Goal: Navigation & Orientation: Find specific page/section

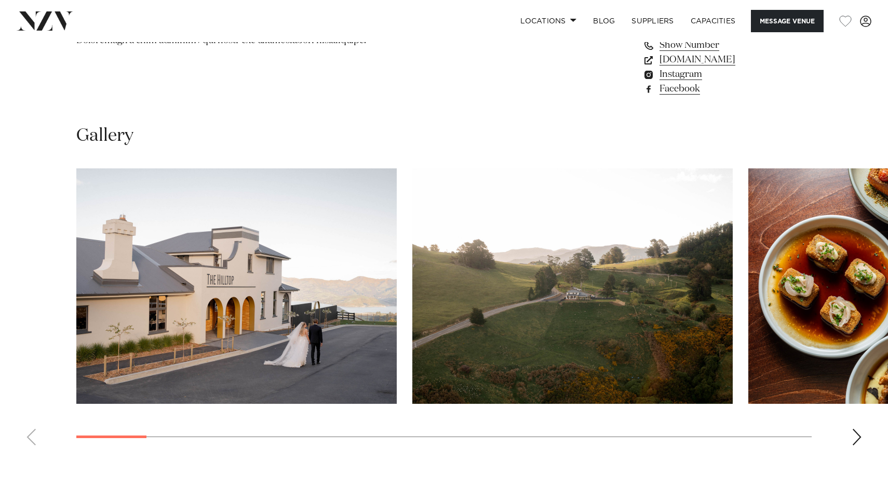
scroll to position [887, 0]
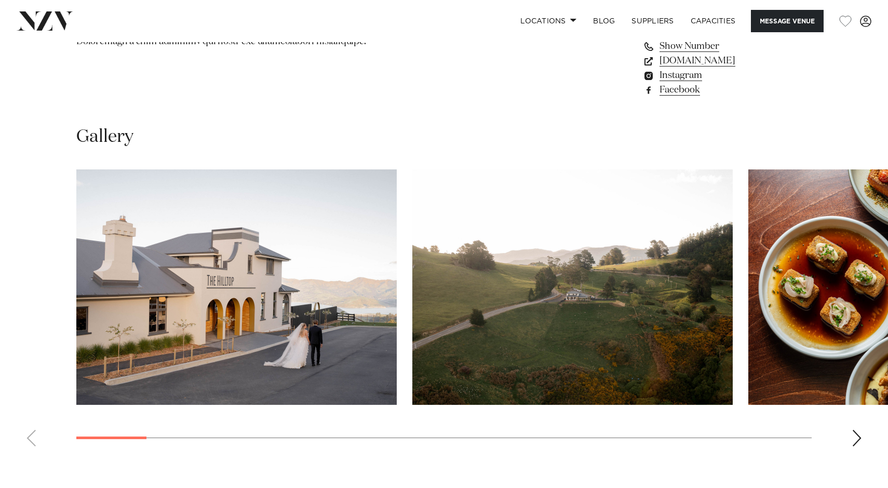
click at [856, 434] on div "Next slide" at bounding box center [857, 437] width 10 height 17
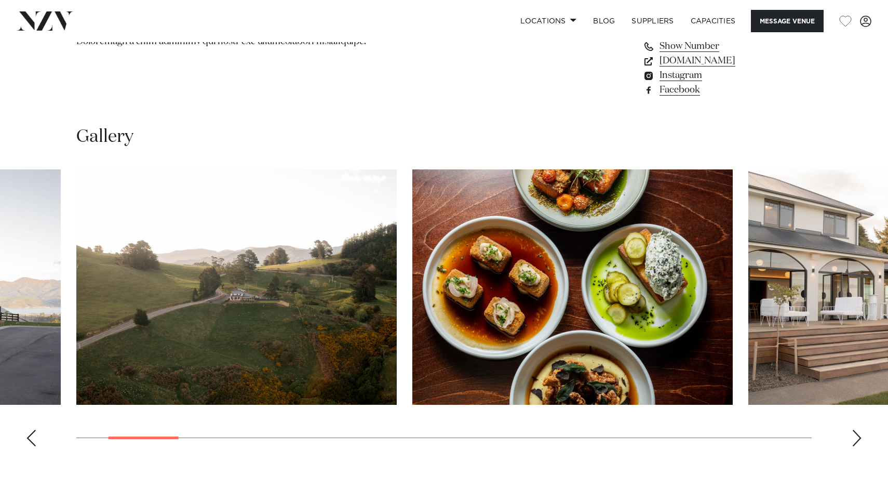
click at [855, 435] on div "Next slide" at bounding box center [857, 437] width 10 height 17
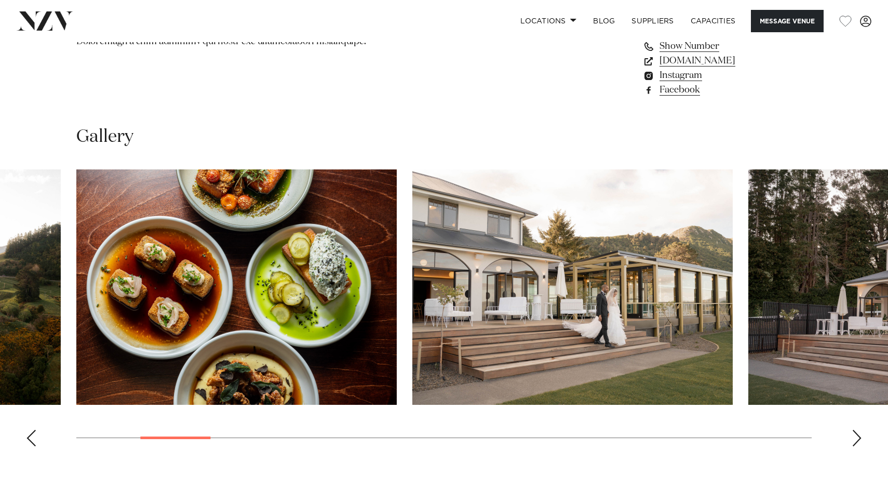
click at [854, 434] on div "Next slide" at bounding box center [857, 437] width 10 height 17
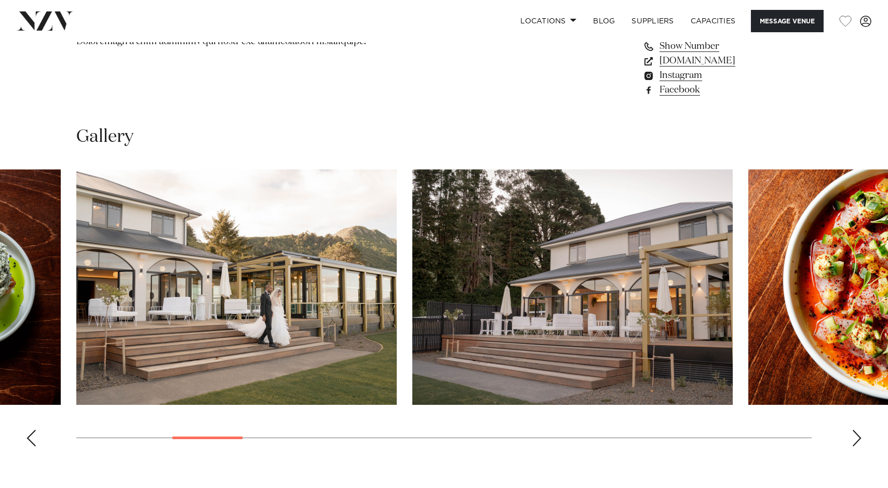
click at [866, 436] on swiper-container at bounding box center [444, 311] width 888 height 285
click at [858, 435] on div "Next slide" at bounding box center [857, 437] width 10 height 17
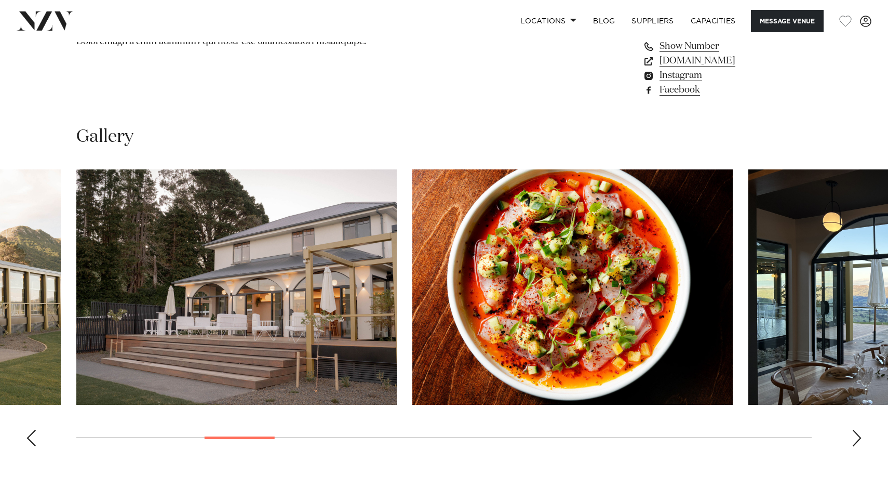
click at [857, 434] on div "Next slide" at bounding box center [857, 437] width 10 height 17
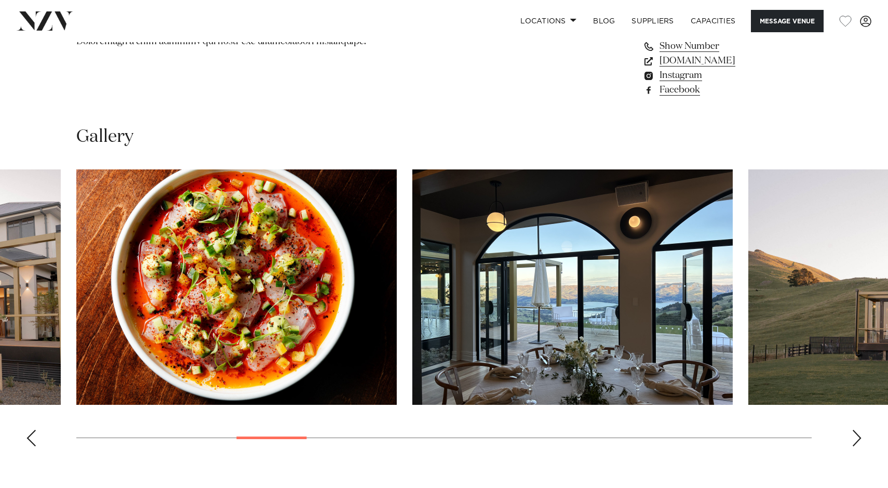
click at [857, 435] on div "Next slide" at bounding box center [857, 437] width 10 height 17
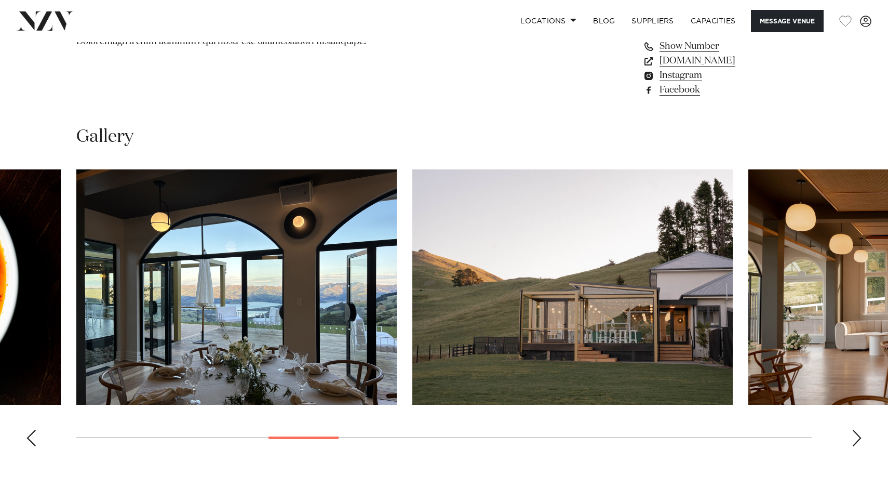
click at [857, 436] on div "Next slide" at bounding box center [857, 437] width 10 height 17
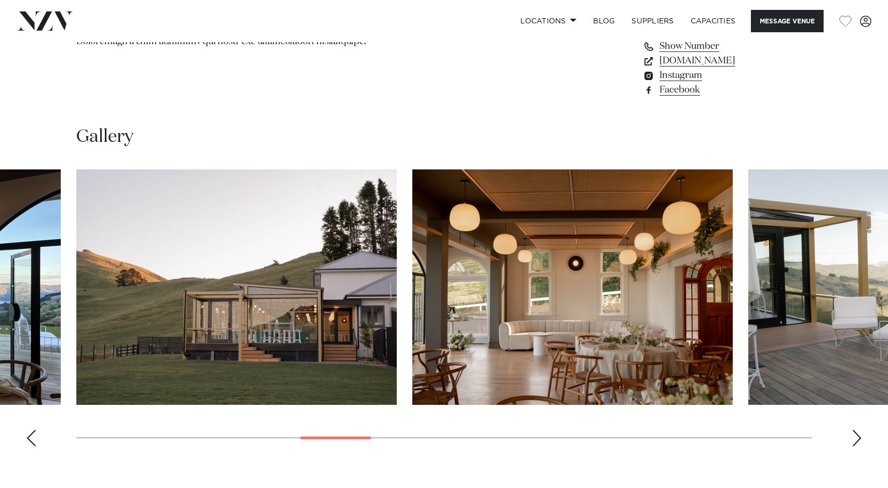
click at [857, 436] on div "Next slide" at bounding box center [857, 437] width 10 height 17
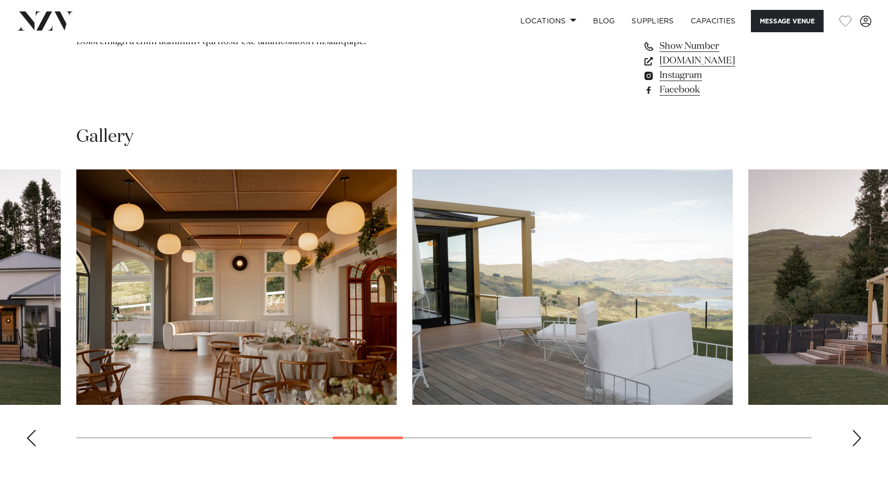
click at [856, 434] on div "Next slide" at bounding box center [857, 437] width 10 height 17
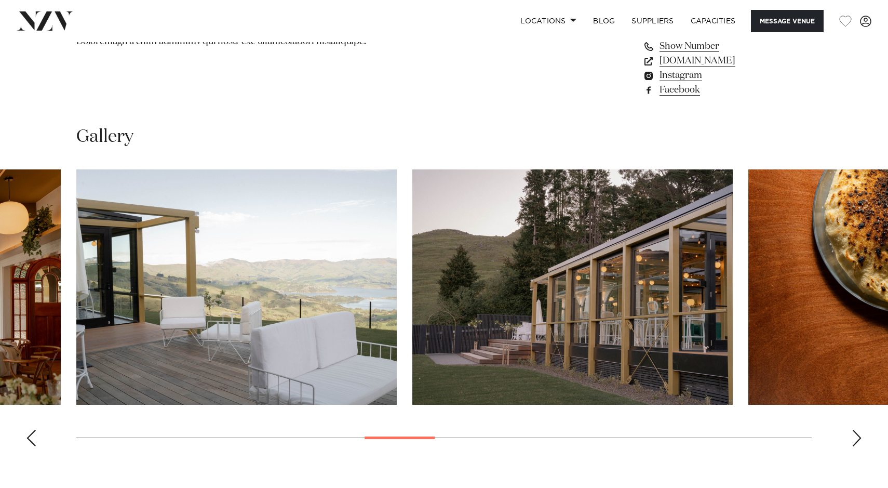
click at [856, 438] on div "Next slide" at bounding box center [857, 437] width 10 height 17
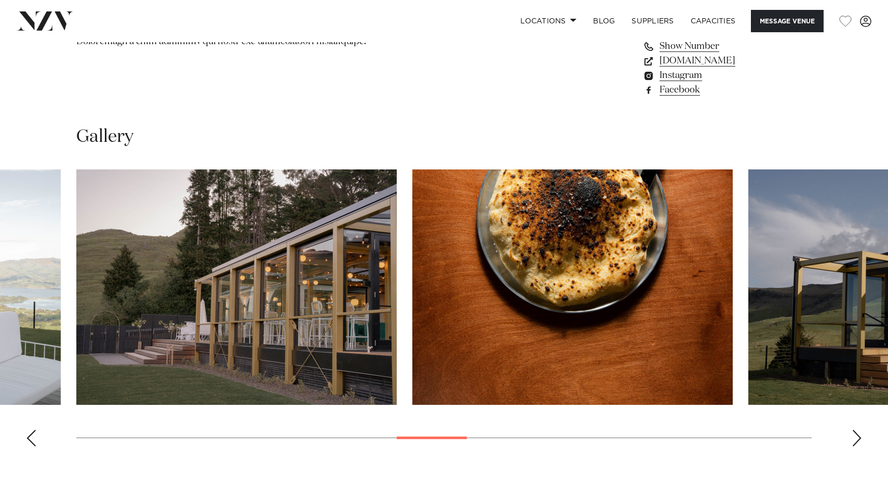
click at [857, 433] on div "Next slide" at bounding box center [857, 437] width 10 height 17
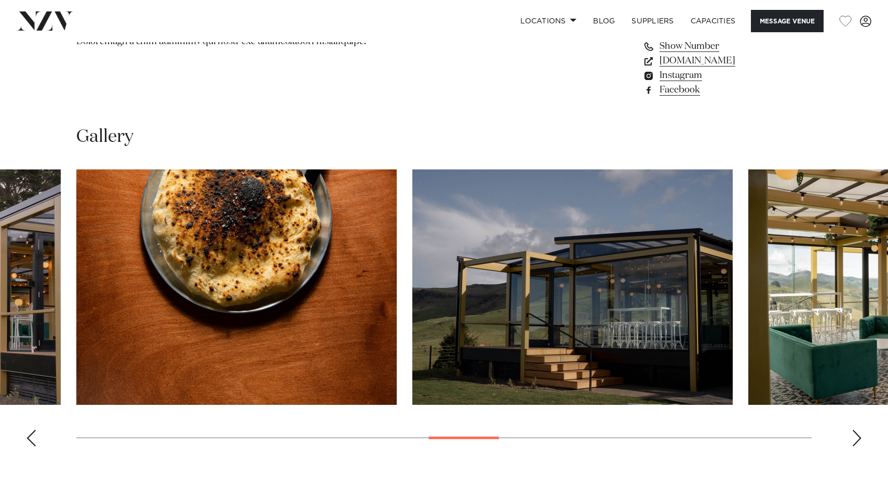
click at [857, 433] on div "Next slide" at bounding box center [857, 437] width 10 height 17
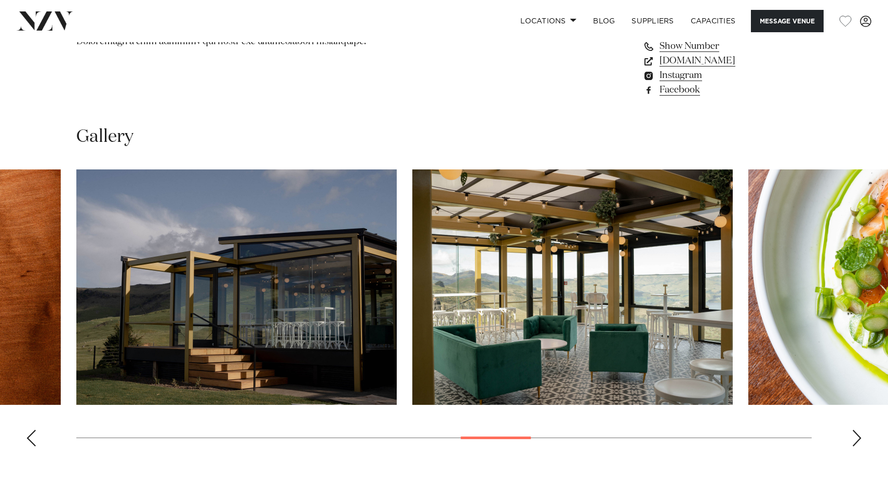
click at [857, 433] on div "Next slide" at bounding box center [857, 437] width 10 height 17
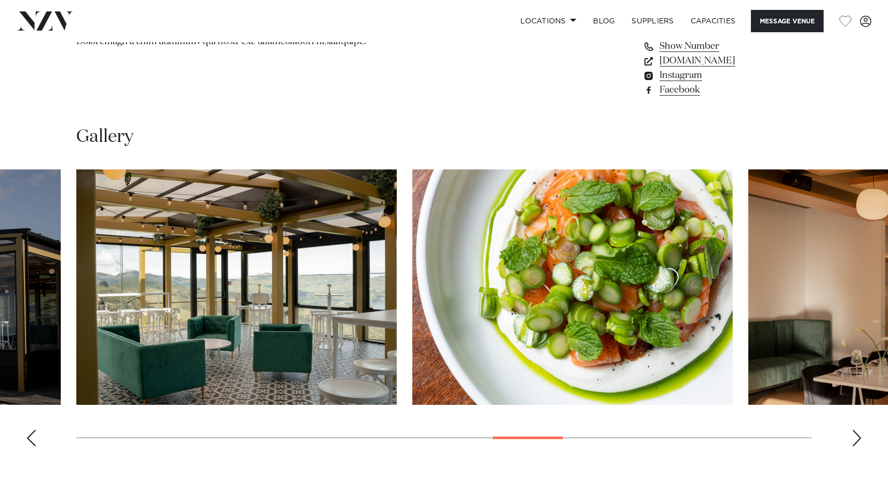
click at [855, 434] on div "Next slide" at bounding box center [857, 437] width 10 height 17
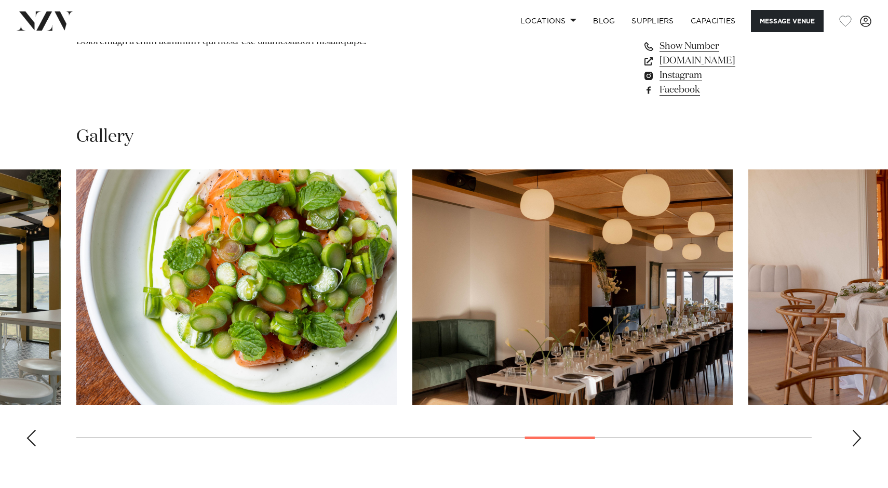
click at [856, 436] on div "Next slide" at bounding box center [857, 437] width 10 height 17
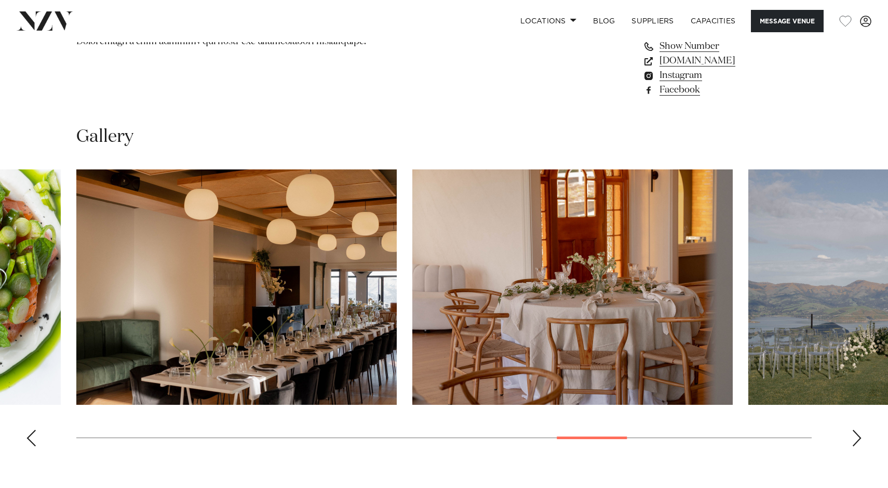
click at [857, 435] on div "Next slide" at bounding box center [857, 437] width 10 height 17
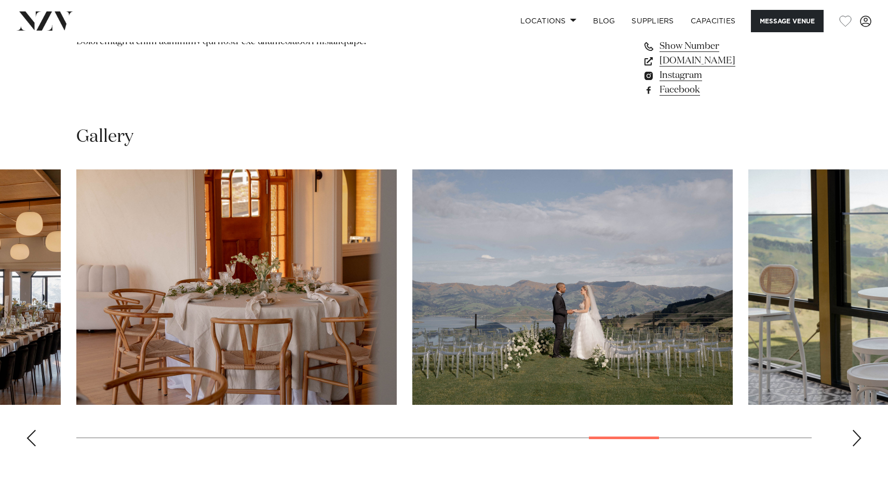
click at [857, 435] on div "Next slide" at bounding box center [857, 437] width 10 height 17
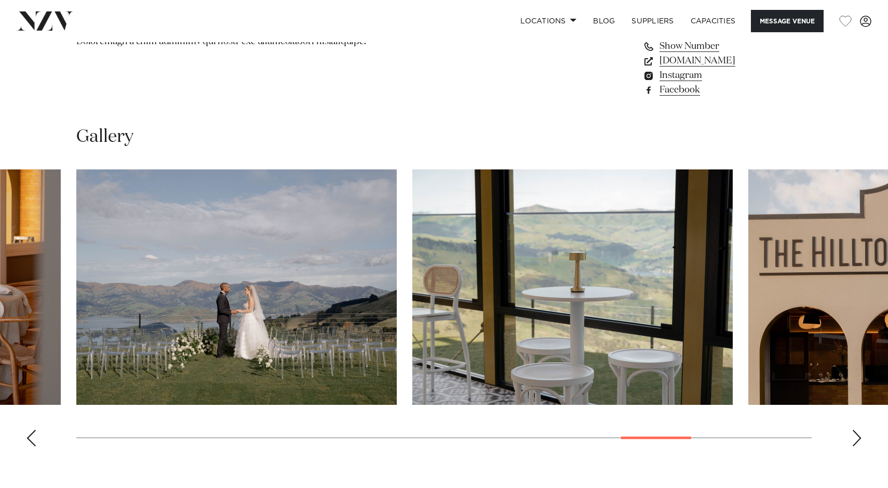
click at [856, 435] on div "Next slide" at bounding box center [857, 437] width 10 height 17
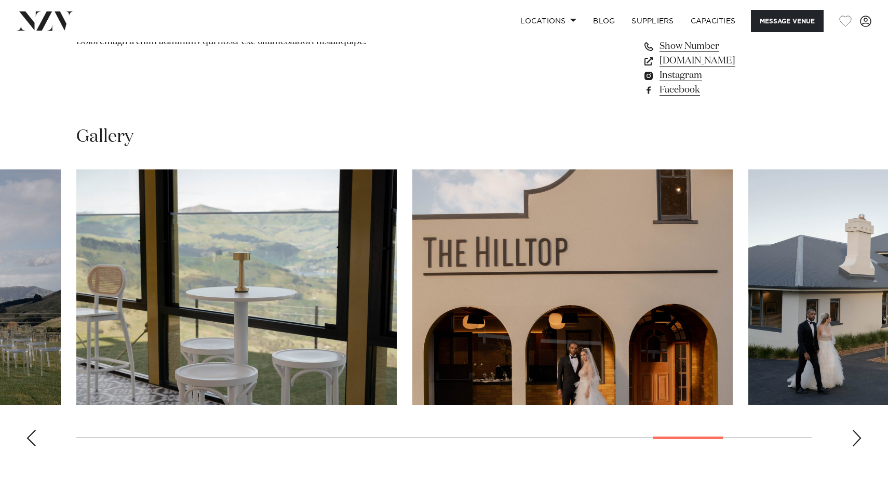
click at [858, 437] on div "Next slide" at bounding box center [857, 437] width 10 height 17
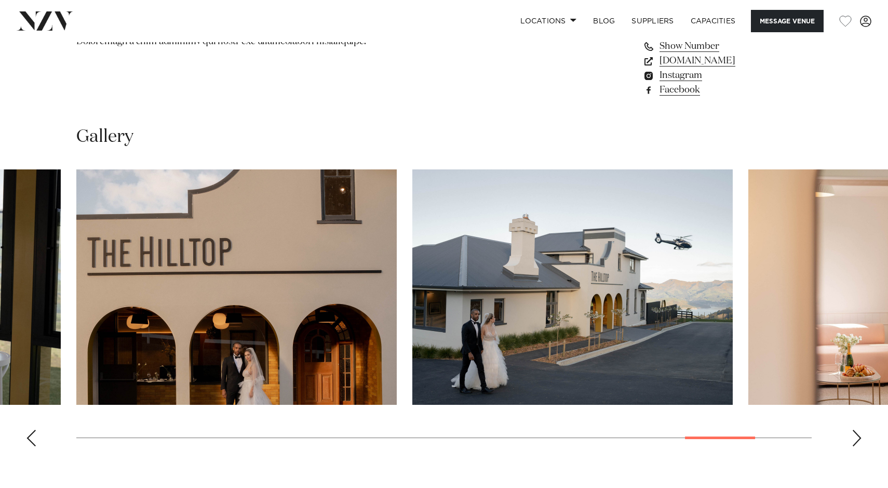
click at [858, 436] on div "Next slide" at bounding box center [857, 437] width 10 height 17
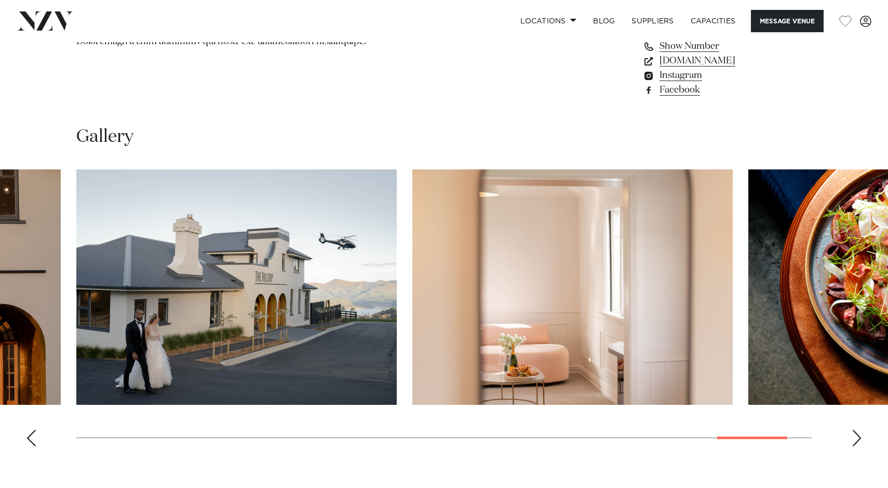
click at [859, 436] on div "Next slide" at bounding box center [857, 437] width 10 height 17
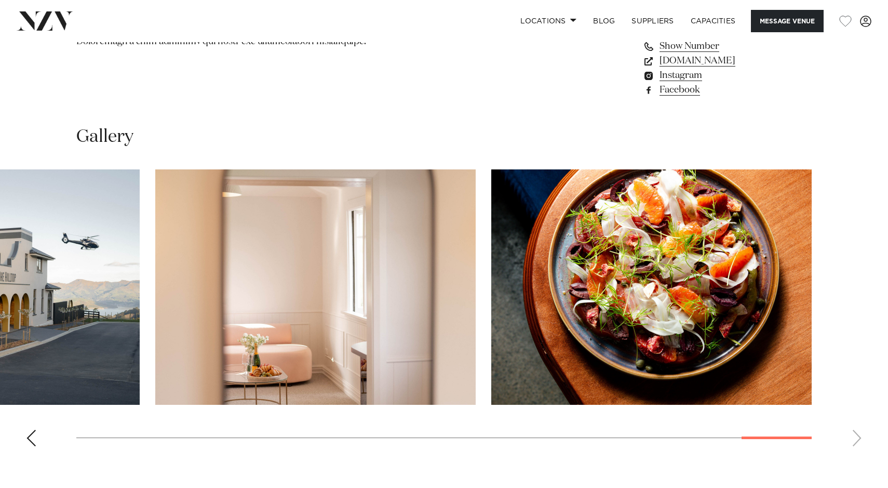
click at [858, 433] on swiper-container at bounding box center [444, 311] width 888 height 285
click at [707, 21] on link "Capacities" at bounding box center [713, 21] width 62 height 22
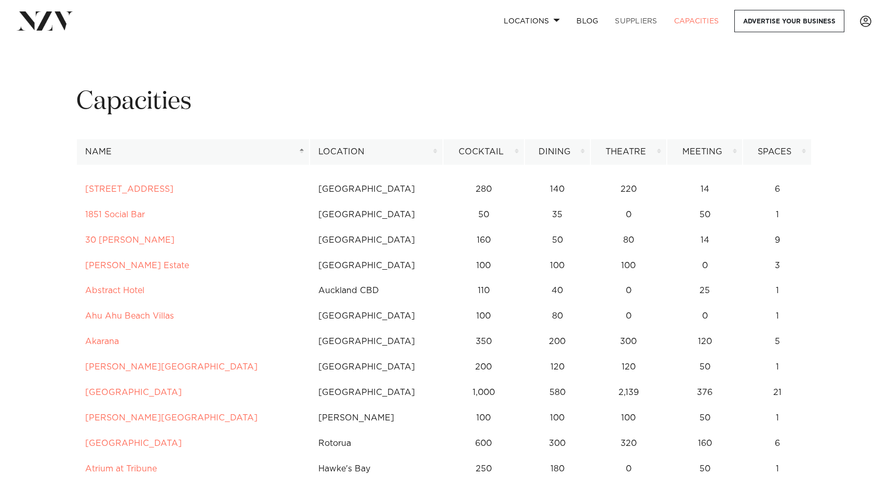
click at [636, 21] on link "SUPPLIERS" at bounding box center [635, 21] width 59 height 22
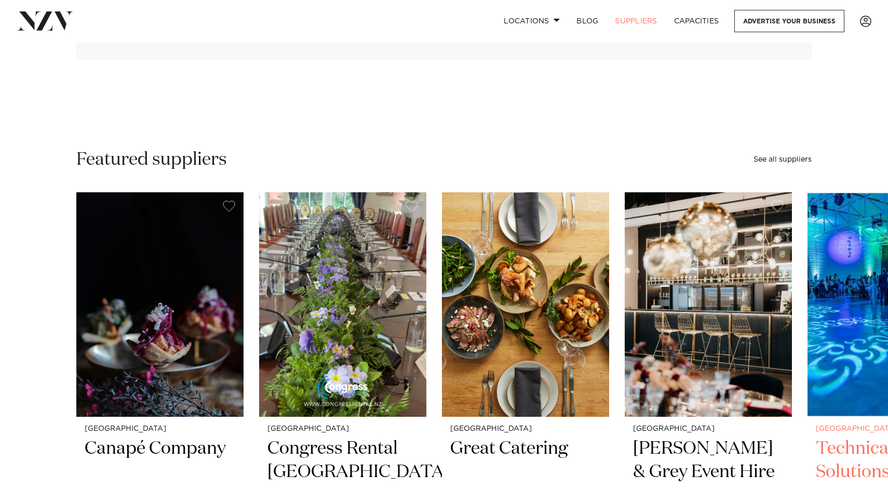
scroll to position [190, 0]
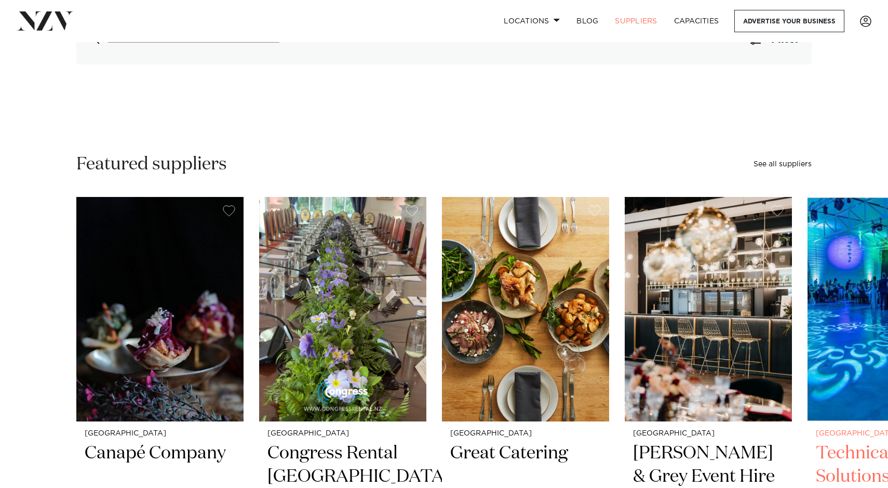
click at [851, 232] on img "5 / 6" at bounding box center [890, 309] width 167 height 224
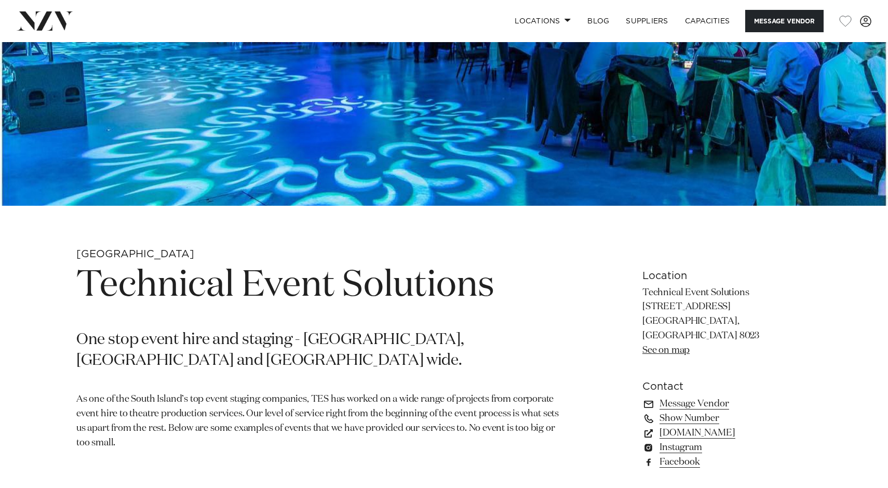
scroll to position [259, 0]
